Goal: Task Accomplishment & Management: Complete application form

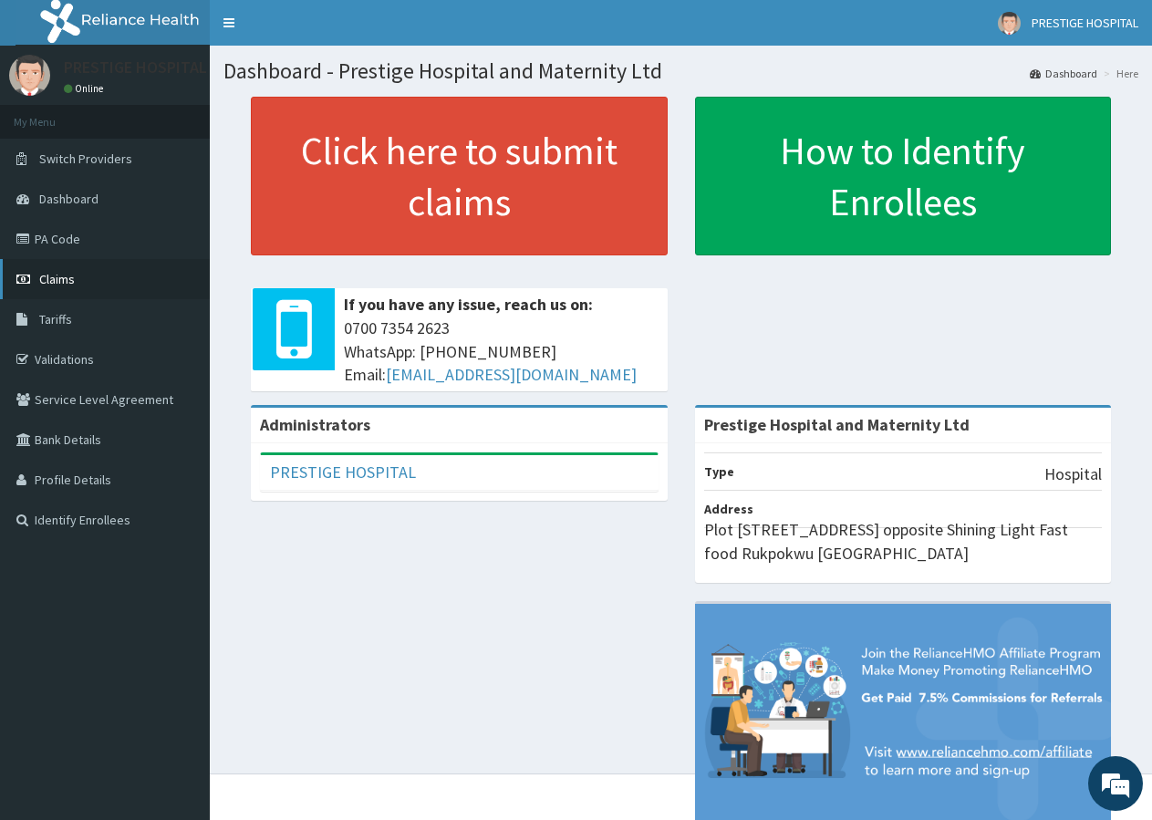
click at [78, 284] on link "Claims" at bounding box center [105, 279] width 210 height 40
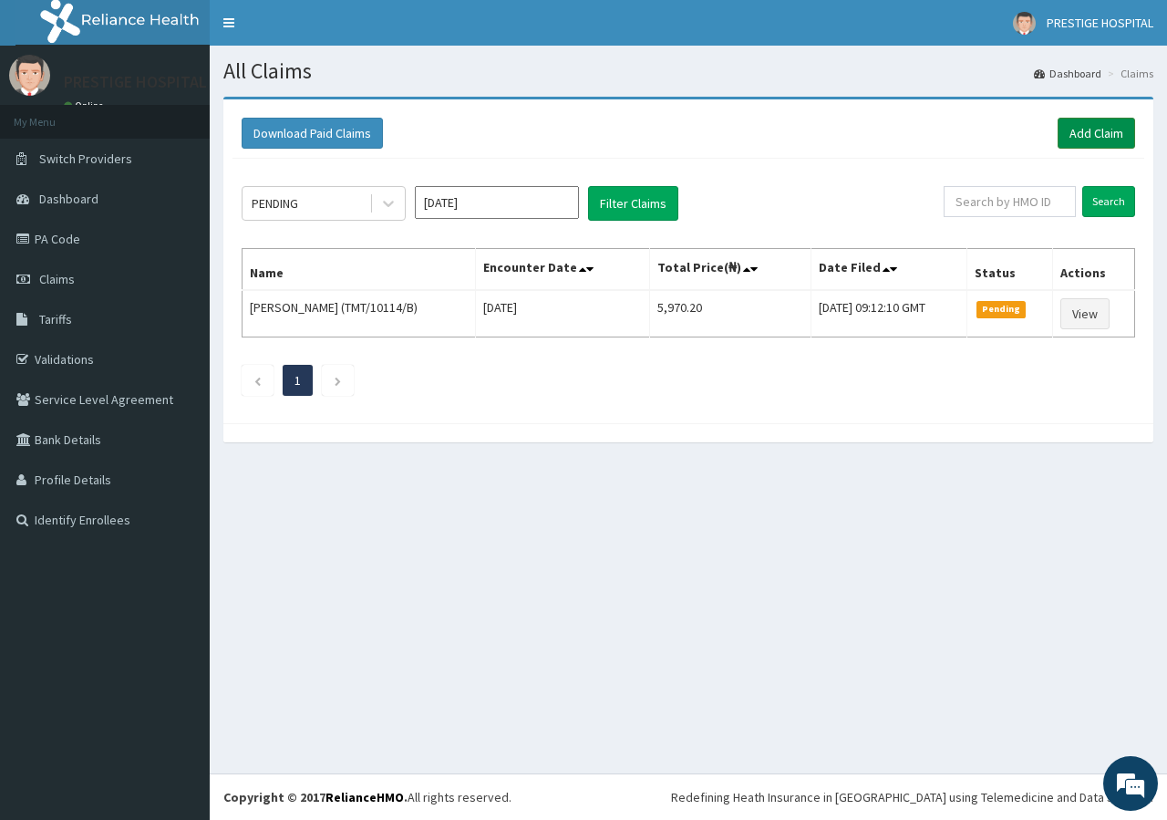
click at [1083, 134] on link "Add Claim" at bounding box center [1097, 133] width 78 height 31
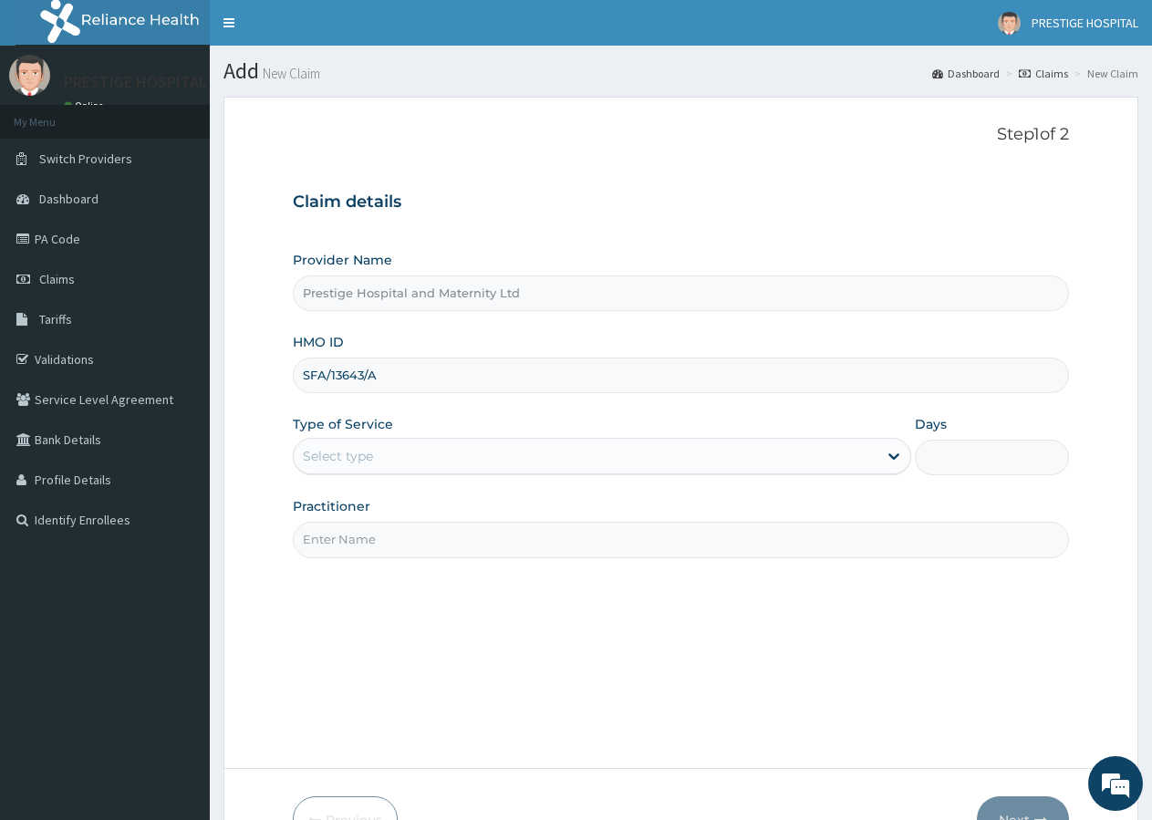
type input "SFA/13643/A"
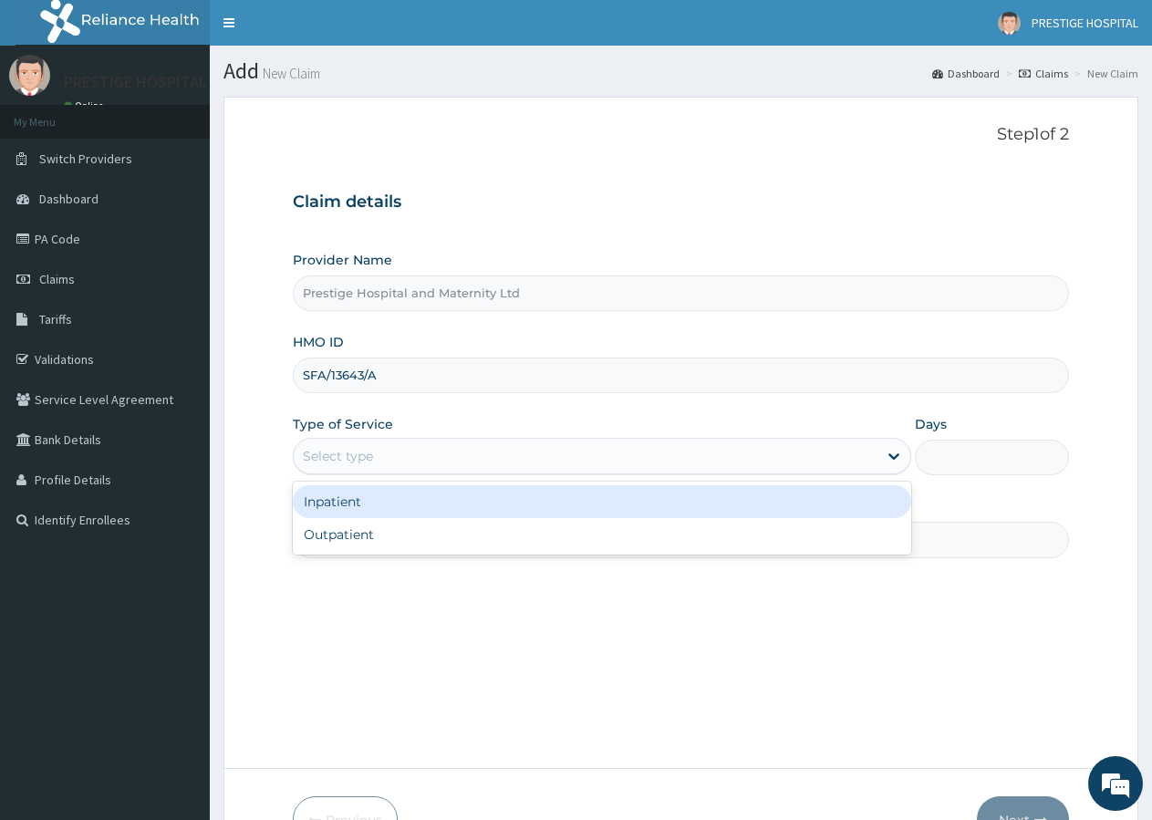
click at [352, 457] on div "Select type" at bounding box center [338, 456] width 70 height 18
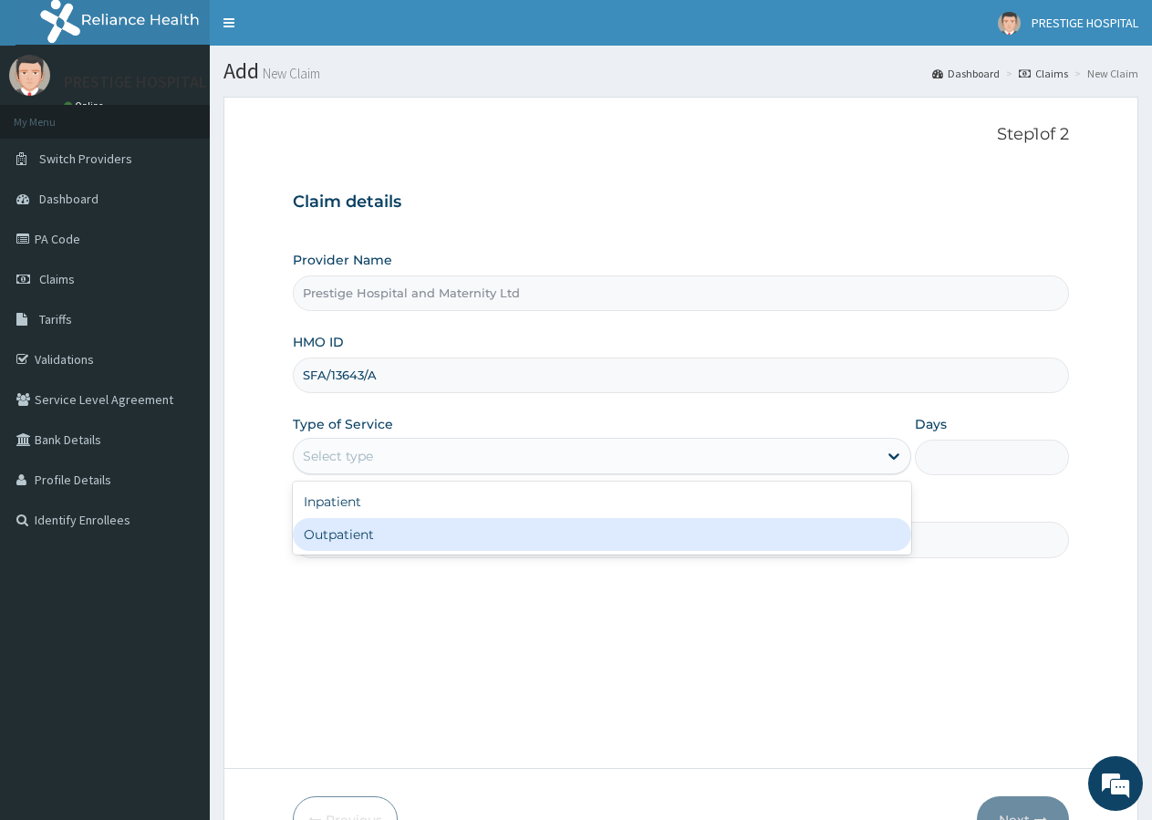
click at [331, 533] on div "Outpatient" at bounding box center [601, 534] width 617 height 33
type input "1"
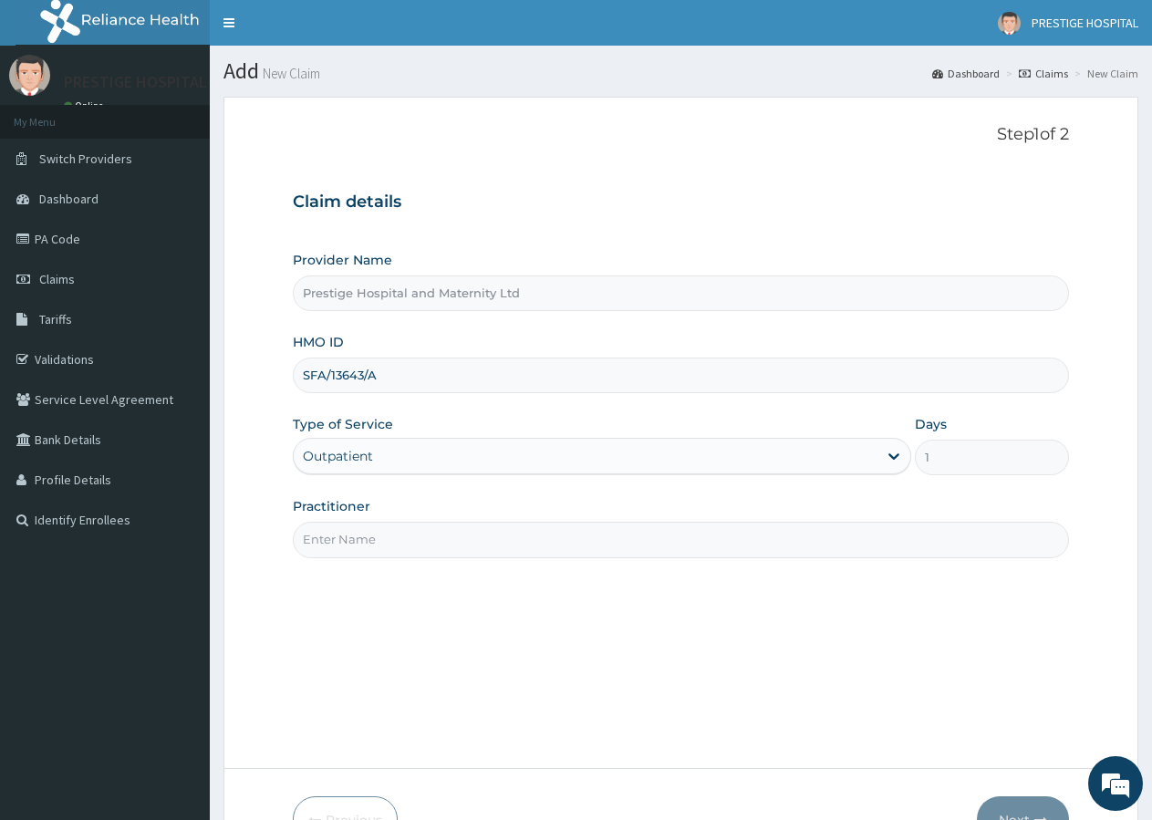
drag, startPoint x: 331, startPoint y: 530, endPoint x: 344, endPoint y: 517, distance: 18.1
click at [342, 523] on input "Practitioner" at bounding box center [681, 540] width 776 height 36
click at [82, 357] on link "Validations" at bounding box center [105, 359] width 210 height 40
